Goal: Task Accomplishment & Management: Use online tool/utility

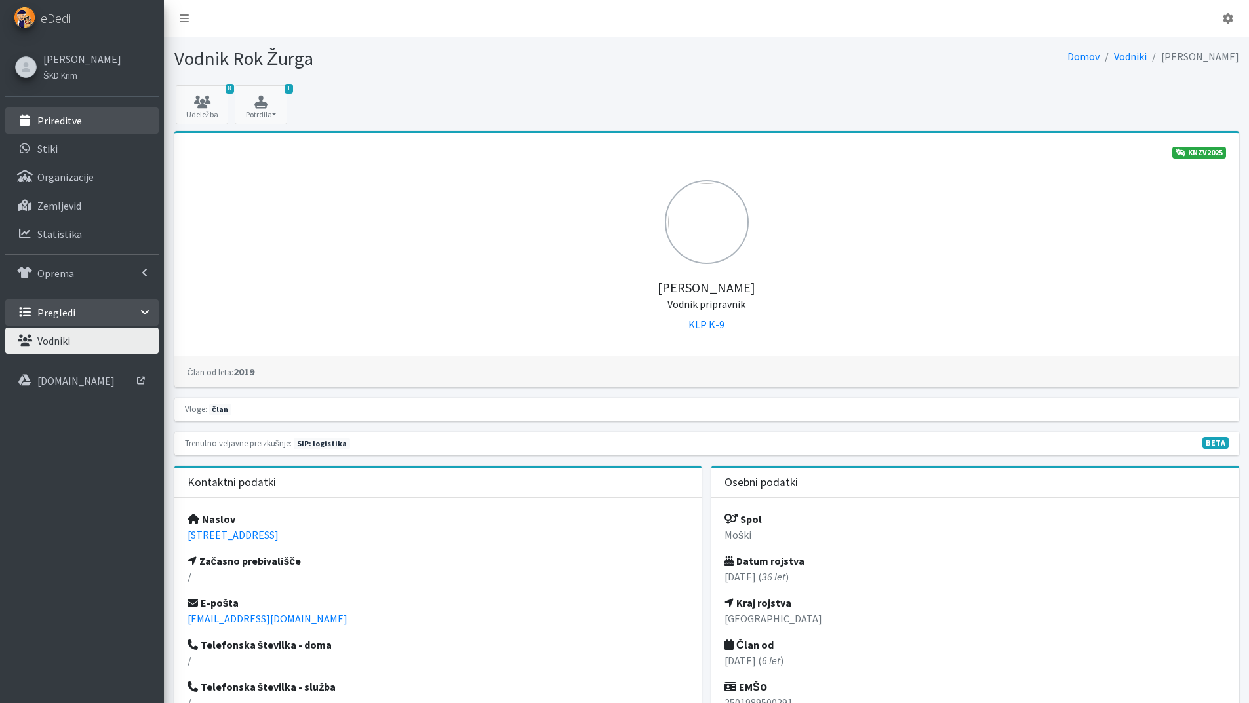
click at [66, 122] on p "Prireditve" at bounding box center [59, 120] width 45 height 13
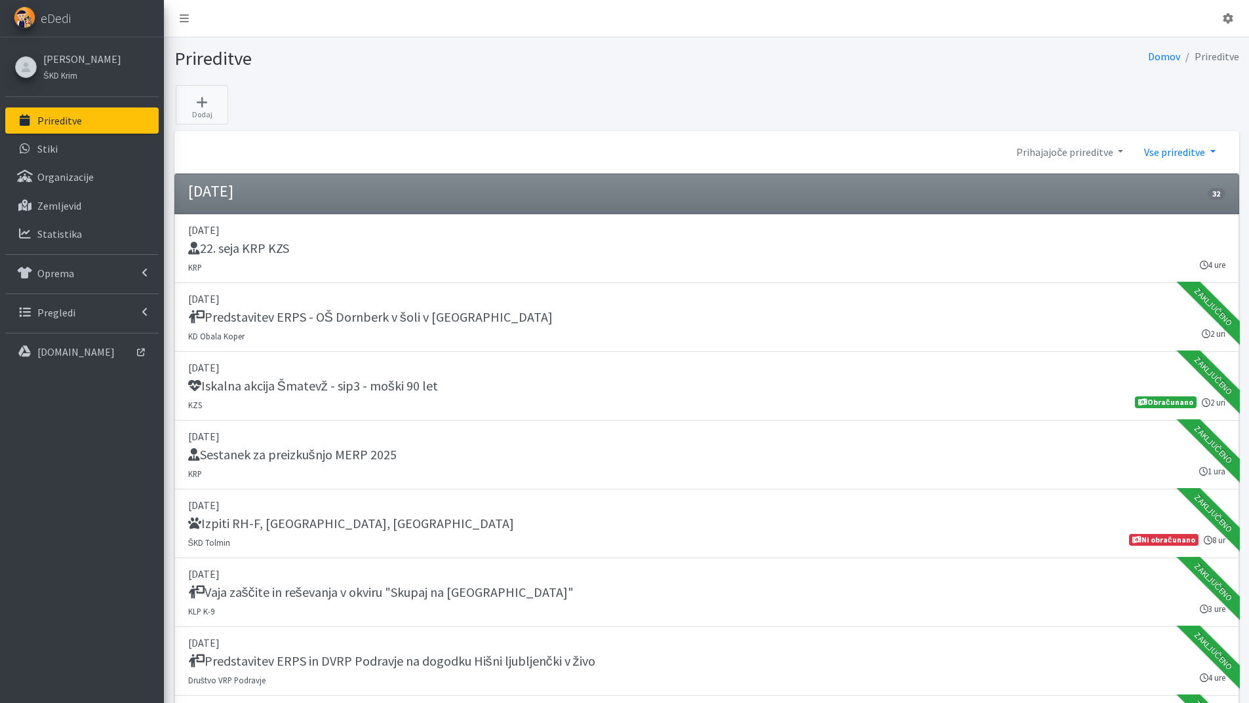
click at [1214, 153] on link "Vse prireditve" at bounding box center [1179, 152] width 92 height 26
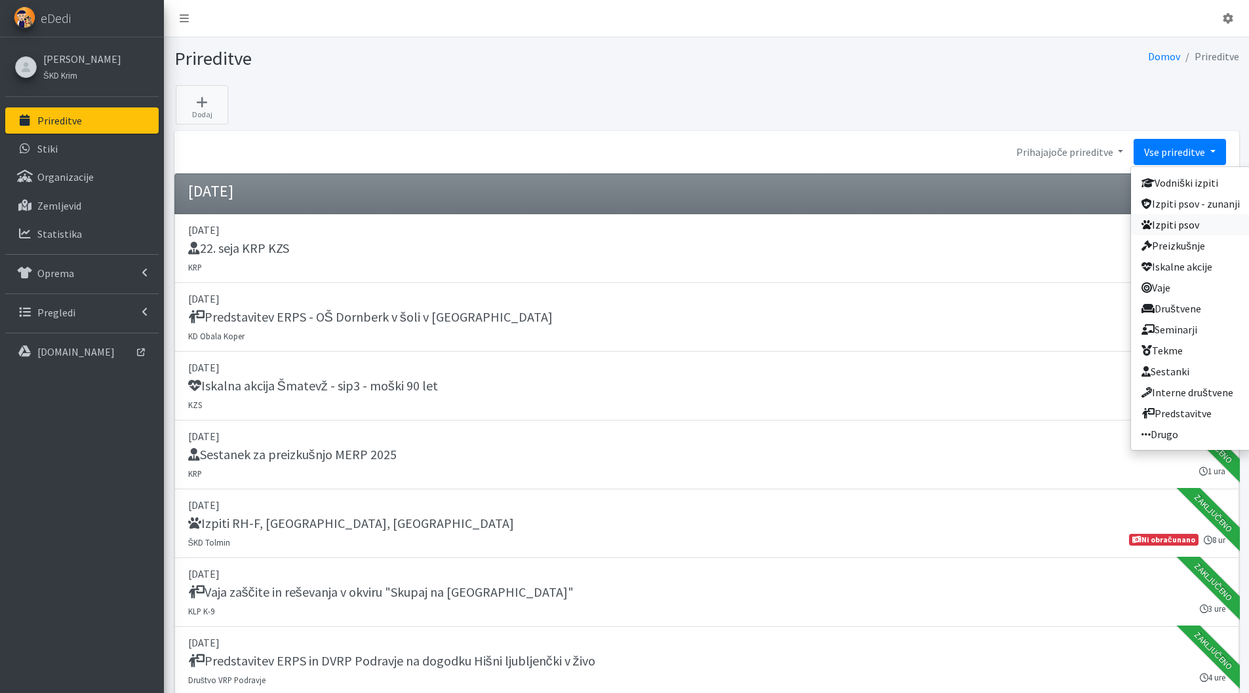
click at [1169, 224] on link "Izpiti psov" at bounding box center [1190, 224] width 119 height 21
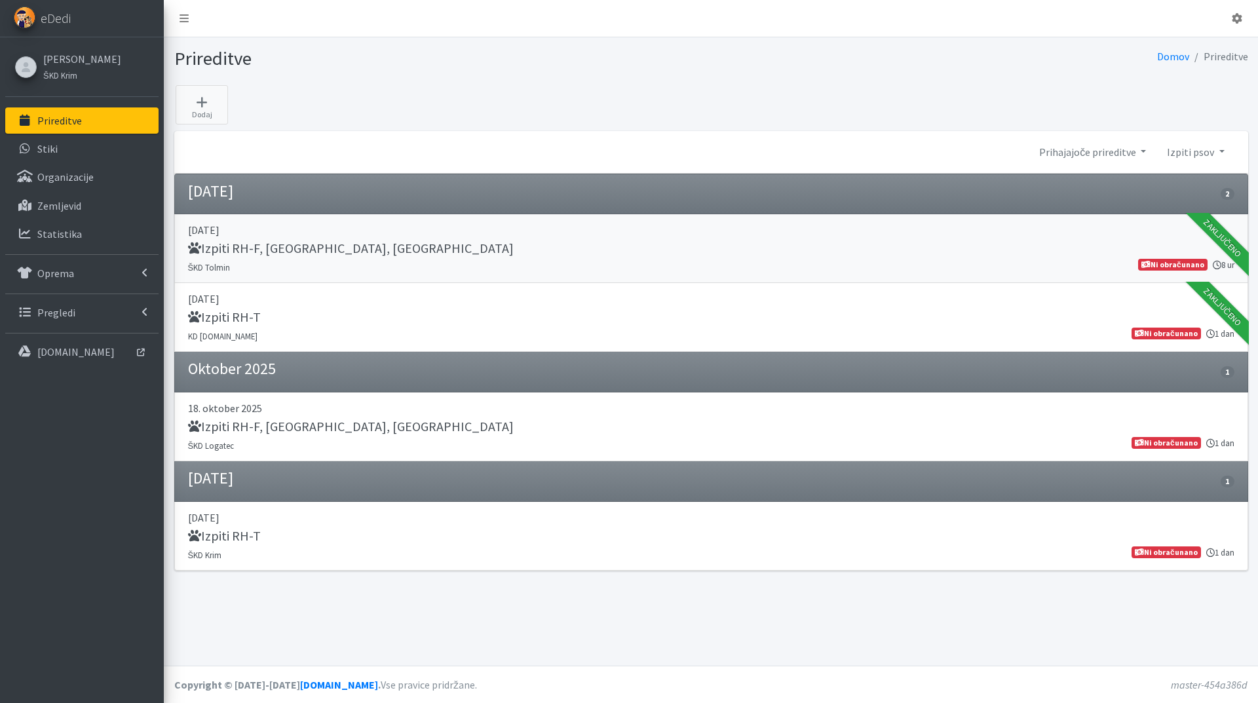
click at [431, 238] on p "06. september 2025" at bounding box center [711, 230] width 1047 height 16
click at [241, 315] on h5 "Izpiti RH-T" at bounding box center [224, 317] width 73 height 16
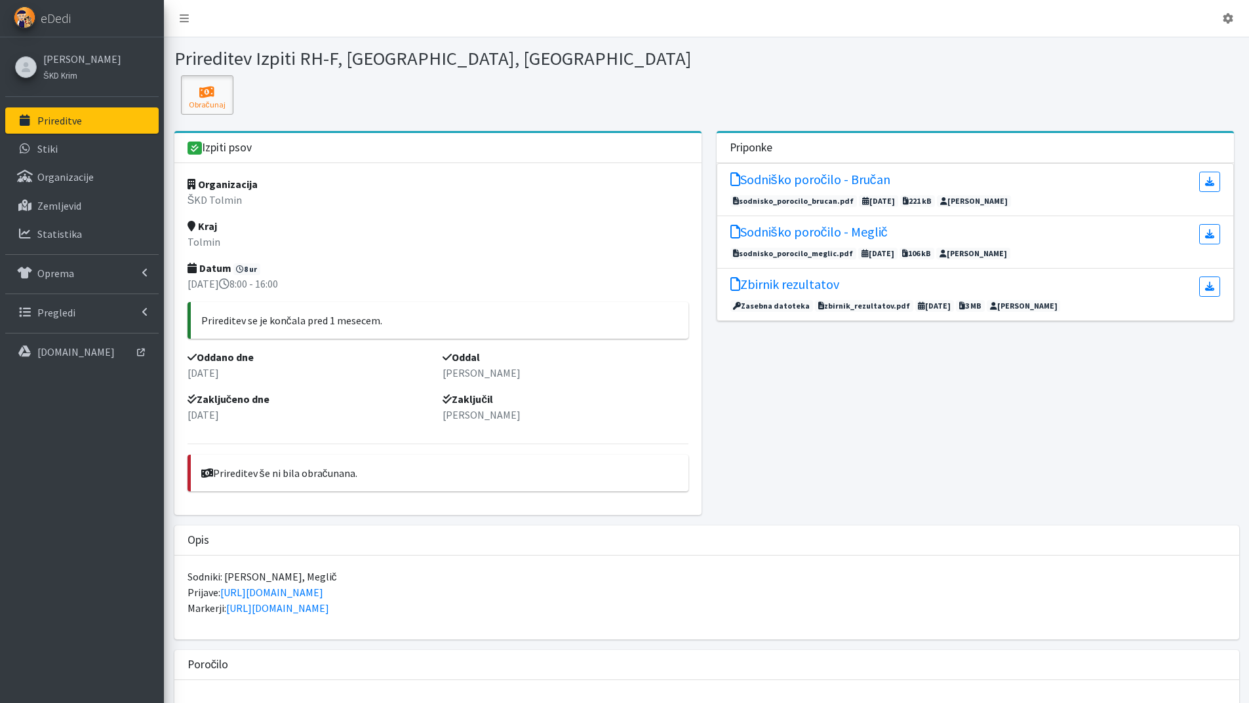
click at [210, 96] on icon at bounding box center [207, 92] width 45 height 13
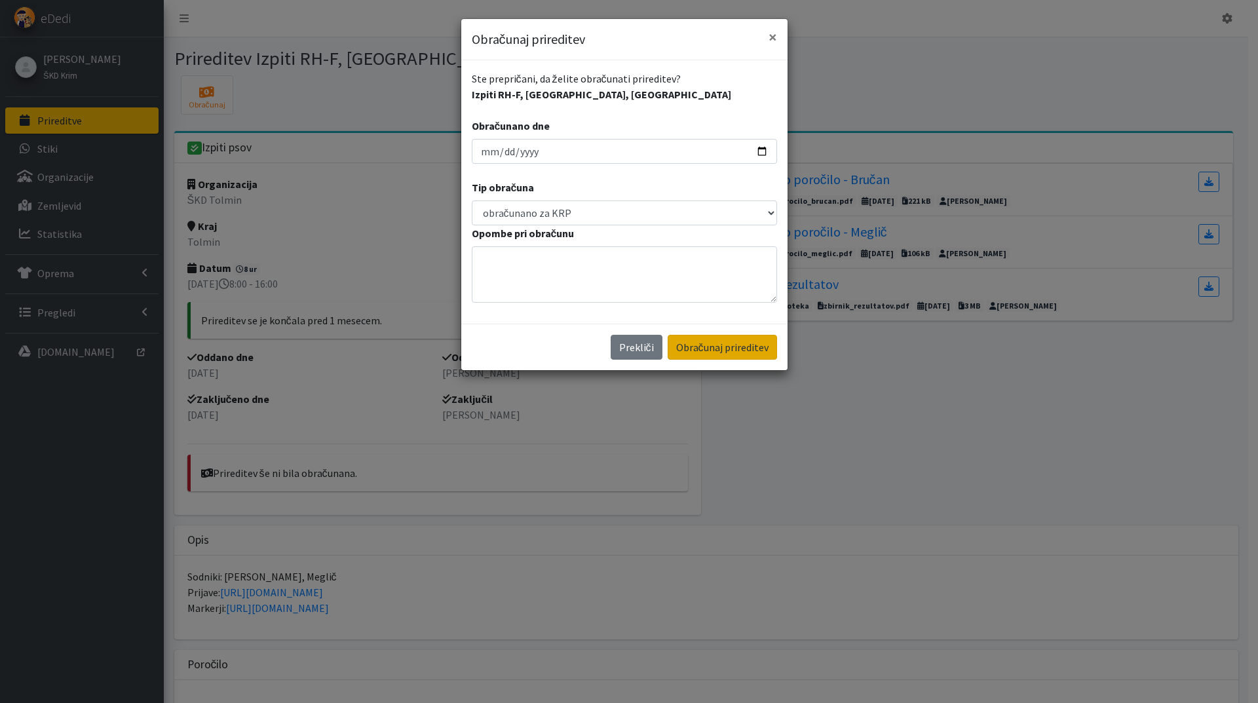
click at [712, 346] on button "Obračunaj prireditev" at bounding box center [722, 347] width 109 height 25
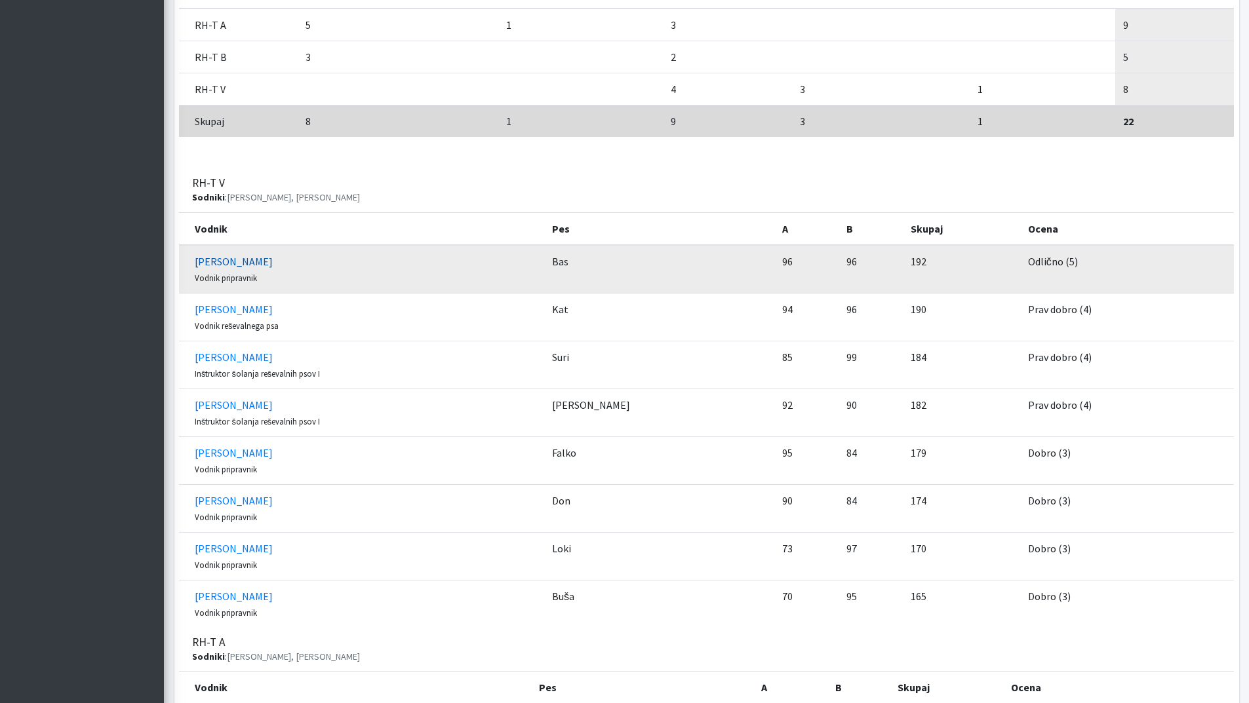
scroll to position [1049, 0]
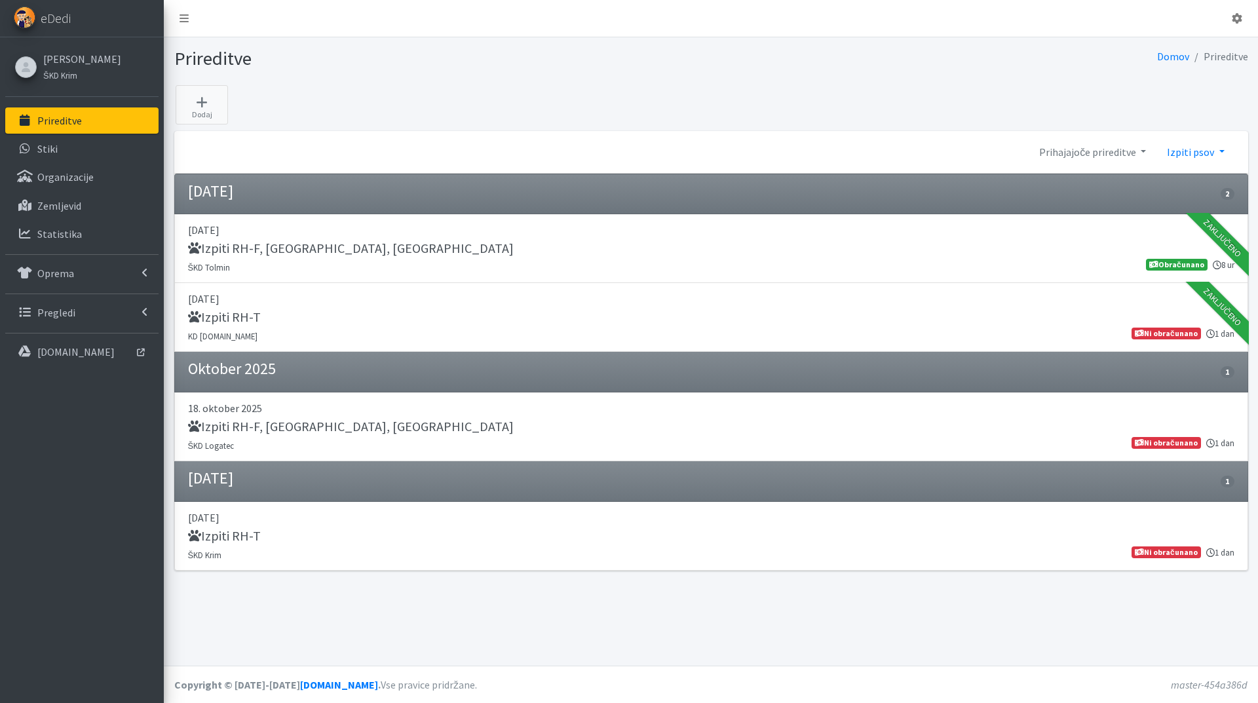
click at [1223, 153] on link "Izpiti psov" at bounding box center [1196, 152] width 78 height 26
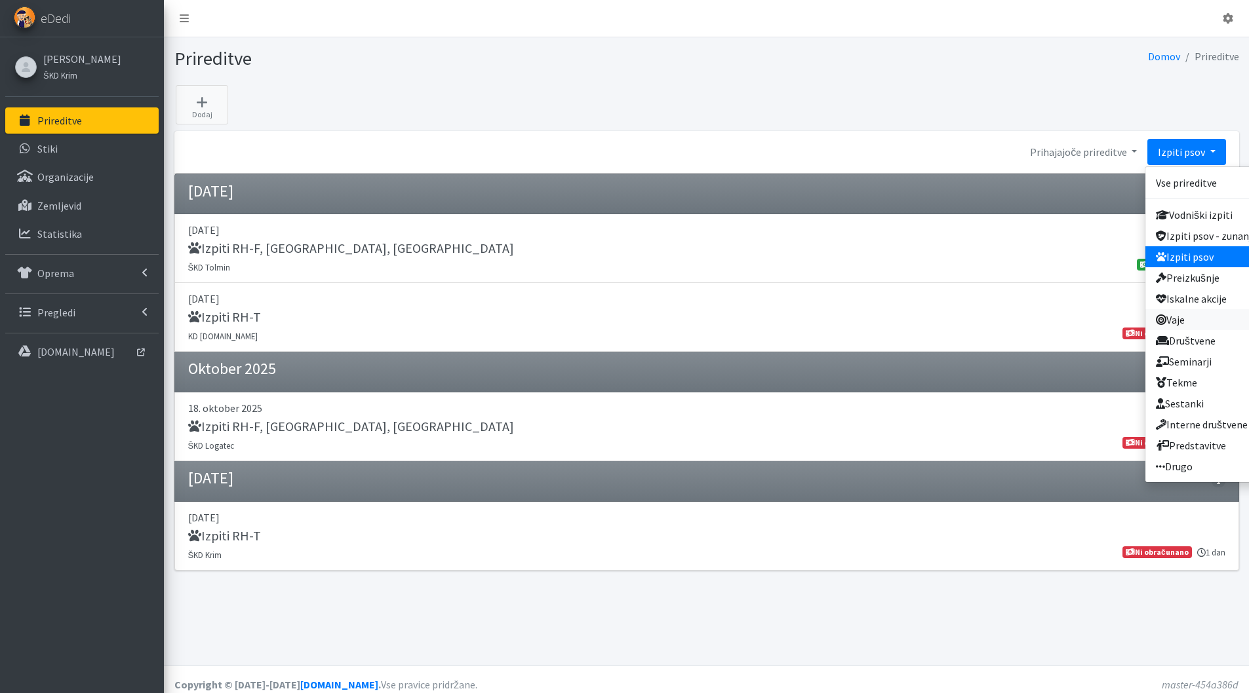
click at [1181, 320] on link "Vaje" at bounding box center [1204, 319] width 119 height 21
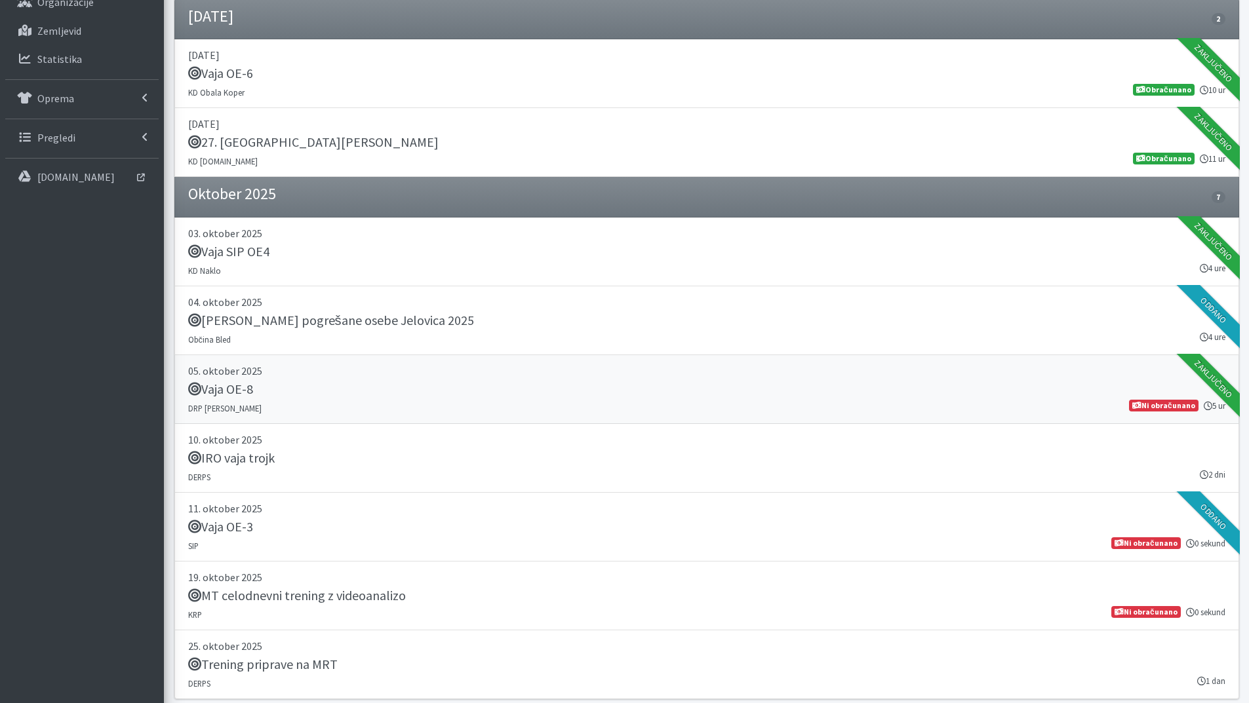
scroll to position [219, 0]
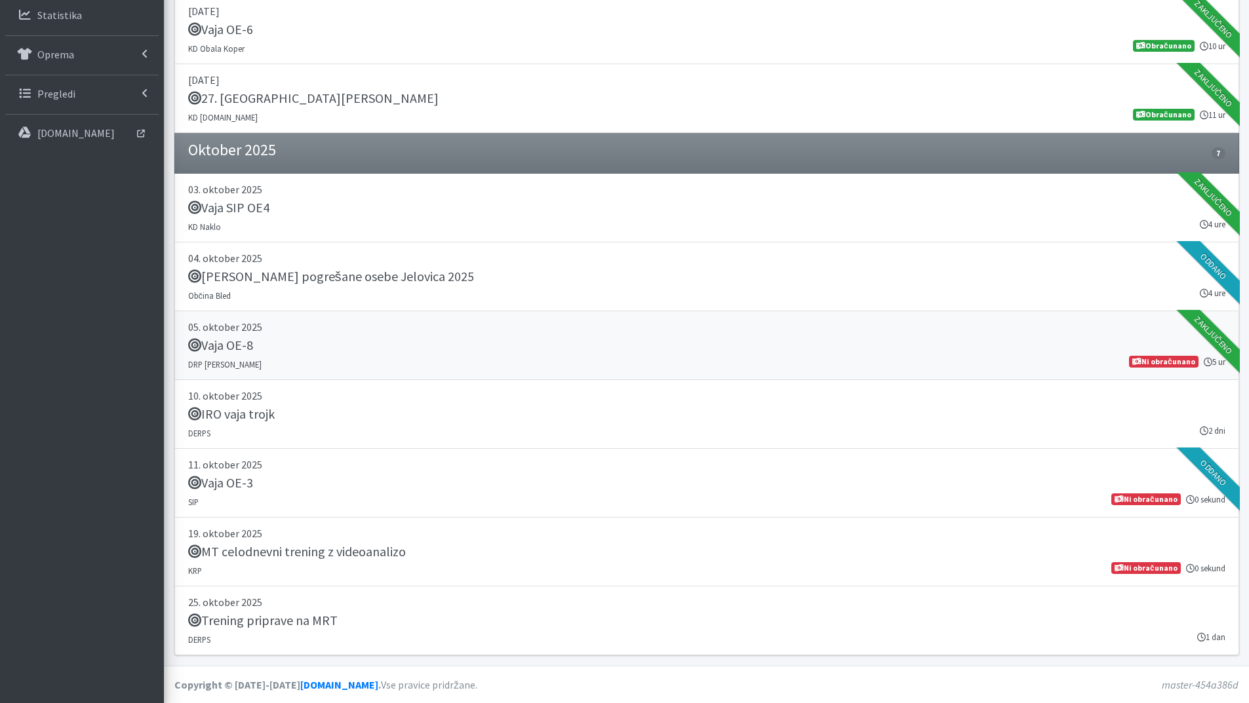
click at [204, 345] on h5 "Vaja OE-8" at bounding box center [220, 346] width 65 height 16
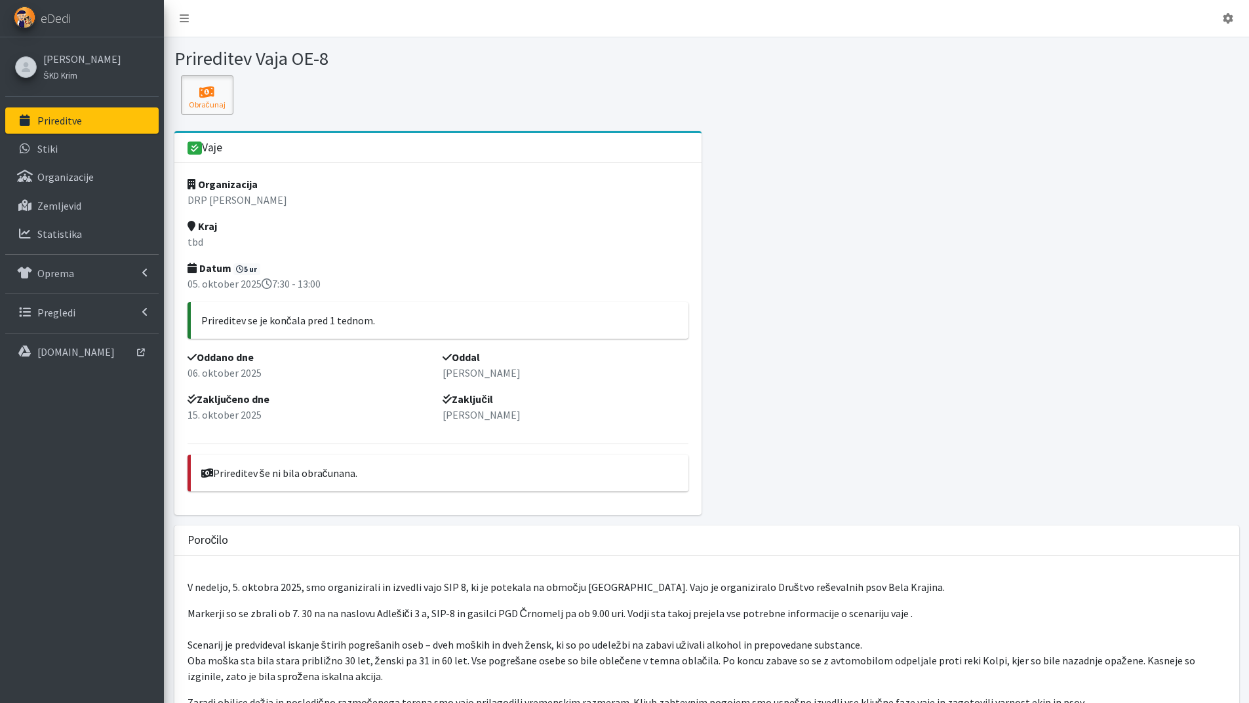
click at [204, 94] on icon at bounding box center [207, 92] width 45 height 13
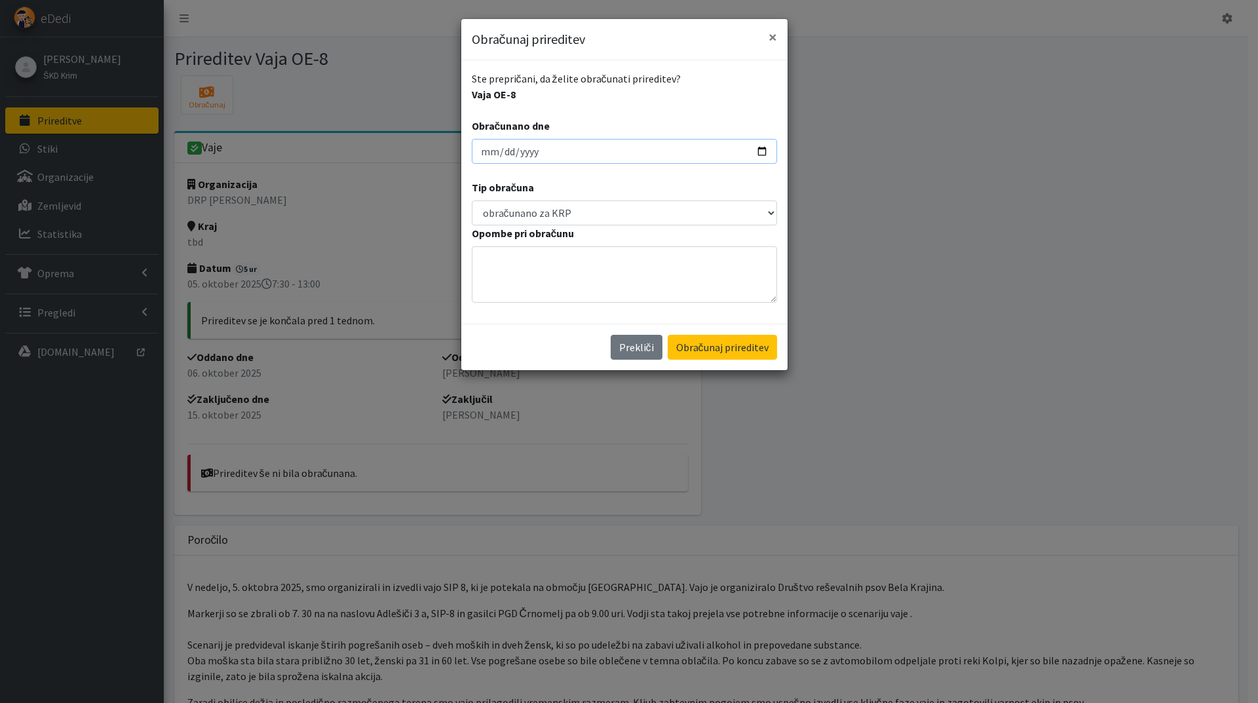
click at [481, 152] on input "2025-10-15" at bounding box center [624, 151] width 305 height 25
type input "2025-10-10"
click at [668, 335] on button "Obračunaj prireditev" at bounding box center [722, 347] width 109 height 25
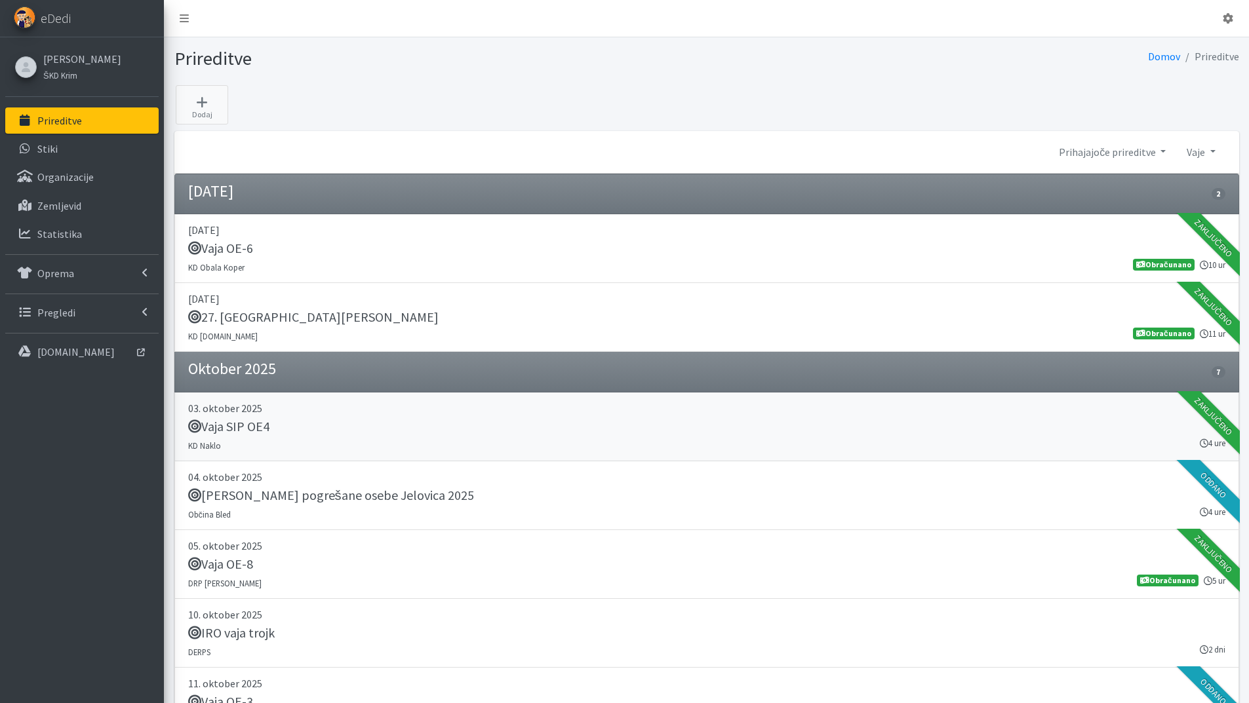
scroll to position [219, 0]
